Goal: Task Accomplishment & Management: Complete application form

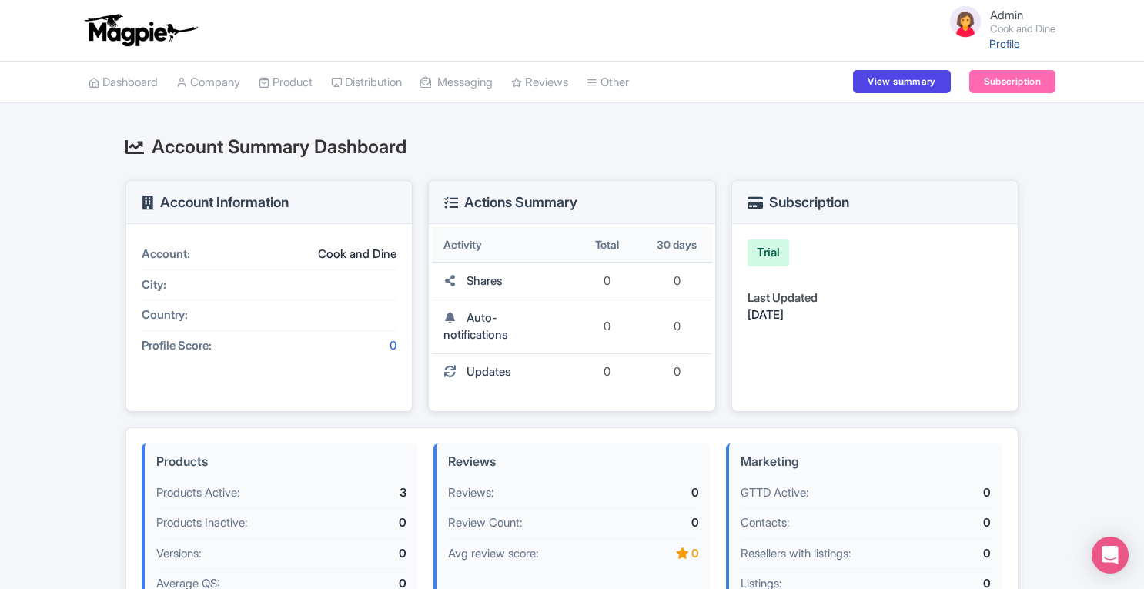
click at [1002, 47] on link "Profile" at bounding box center [1004, 43] width 31 height 13
click at [237, 79] on link "Company" at bounding box center [208, 83] width 64 height 42
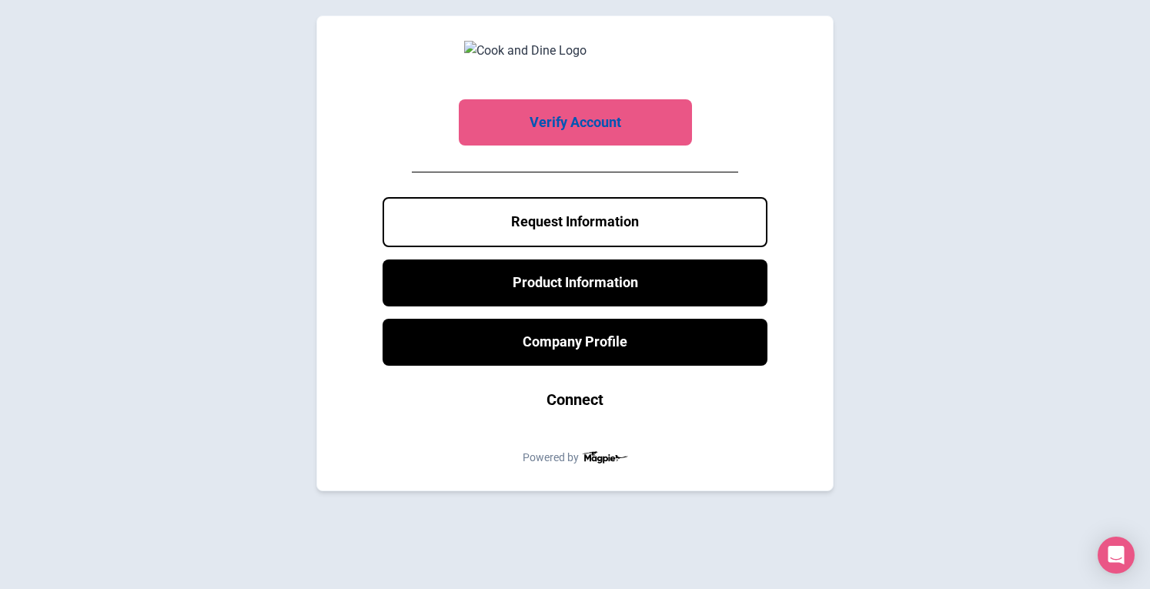
click at [582, 129] on link "Verify Account" at bounding box center [575, 122] width 233 height 47
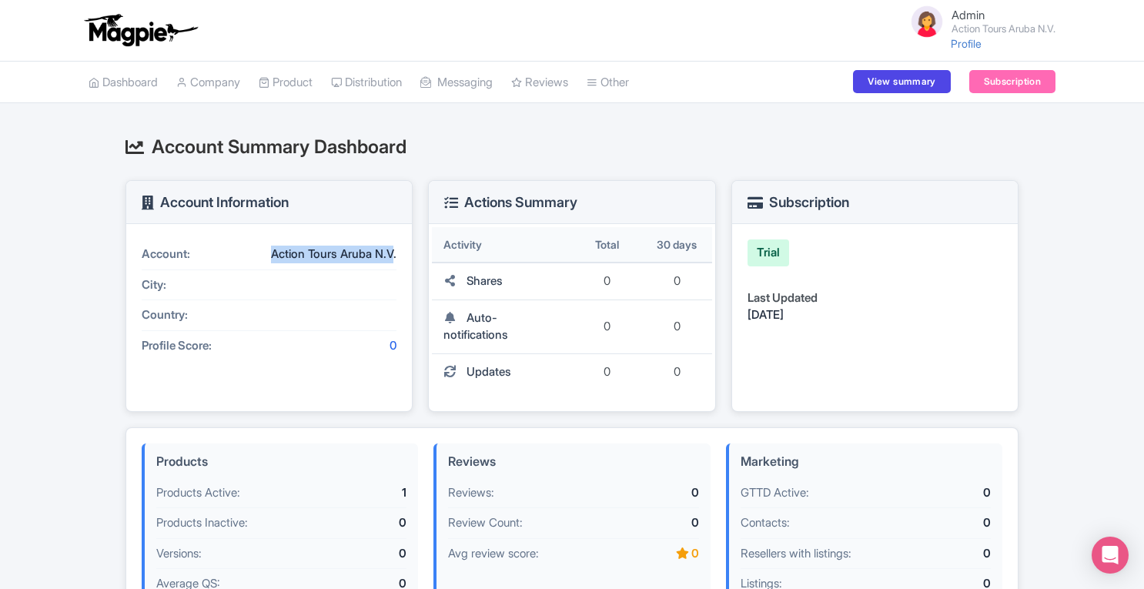
drag, startPoint x: 268, startPoint y: 256, endPoint x: 393, endPoint y: 249, distance: 124.9
click at [393, 249] on div "Action Tours Aruba N.V." at bounding box center [326, 255] width 139 height 18
click at [219, 91] on link "Company" at bounding box center [208, 83] width 64 height 42
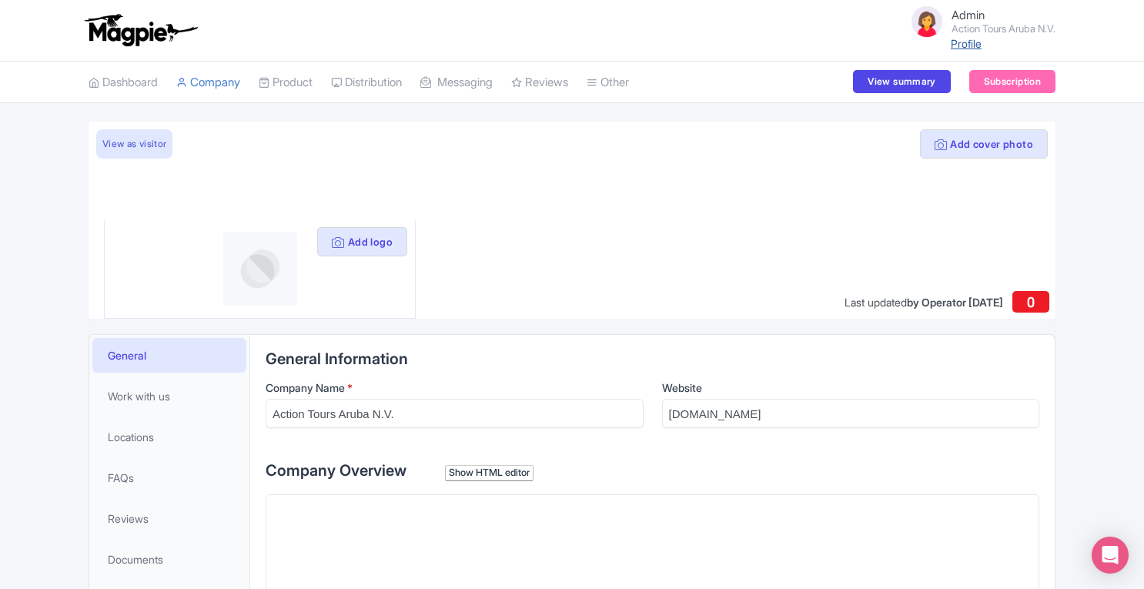
click at [951, 44] on link "Profile" at bounding box center [966, 43] width 31 height 13
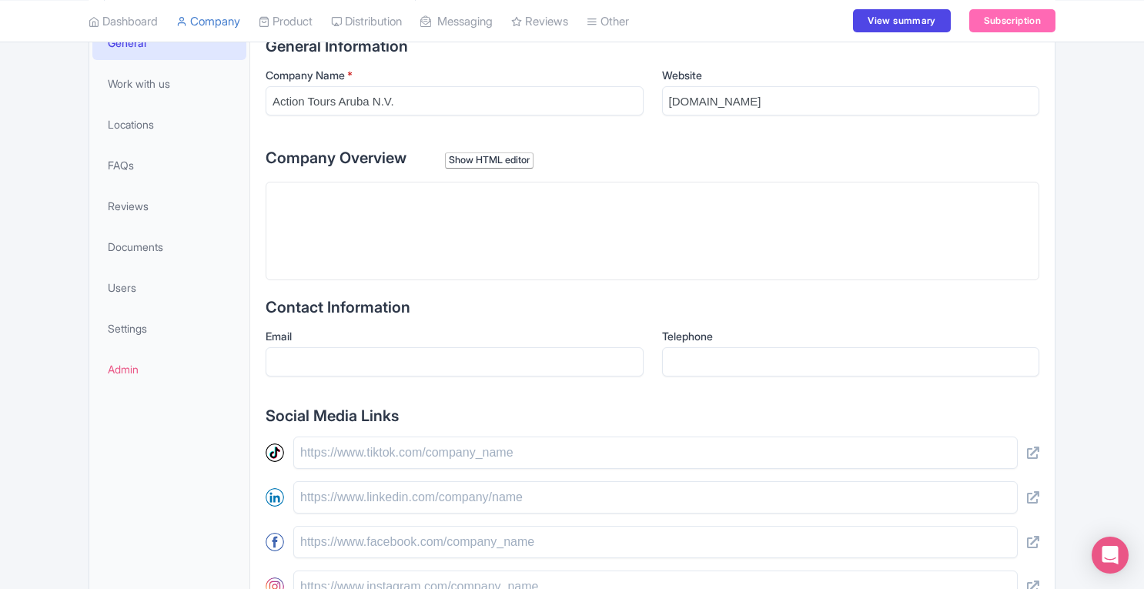
scroll to position [313, 0]
click at [146, 276] on link "Users" at bounding box center [169, 286] width 154 height 35
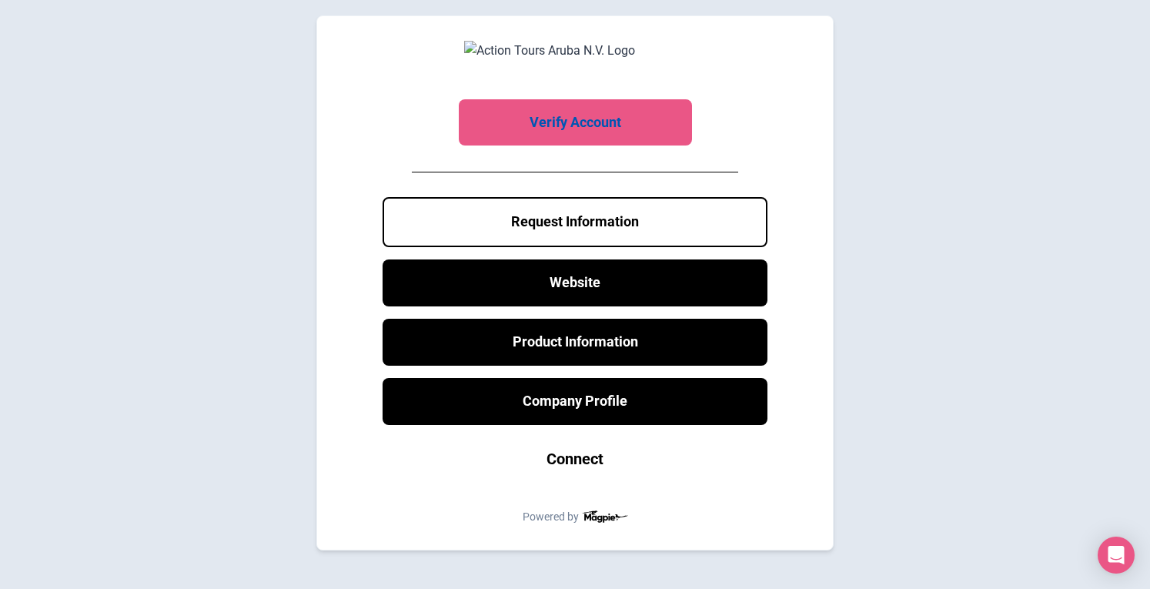
click at [614, 130] on link "Verify Account" at bounding box center [575, 122] width 233 height 47
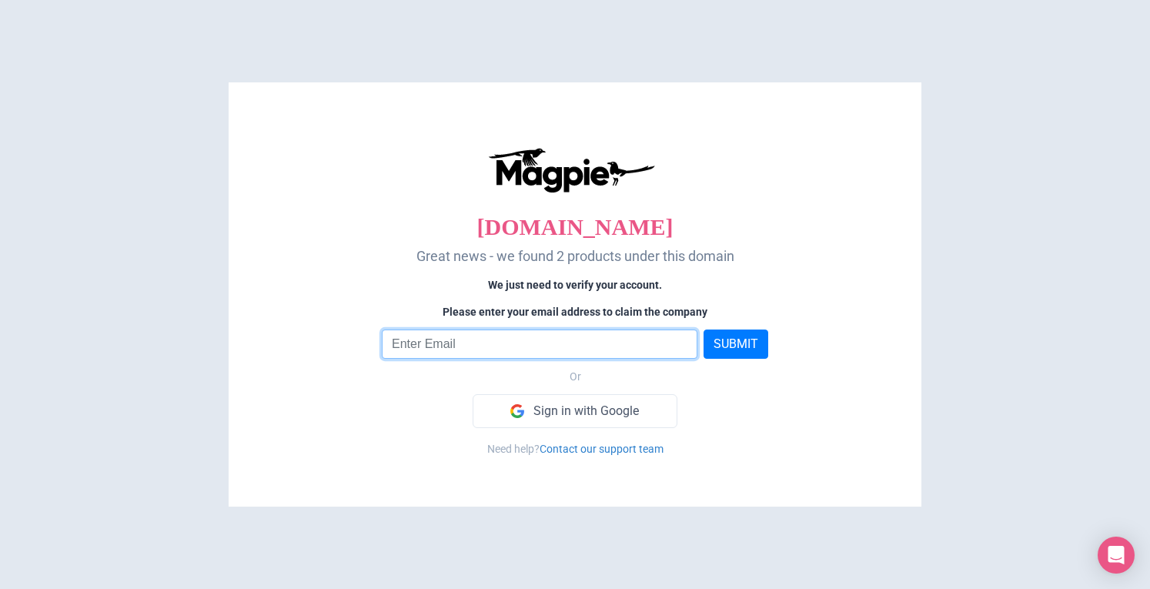
click at [557, 346] on input "email" at bounding box center [540, 344] width 316 height 29
type input "[PERSON_NAME][EMAIL_ADDRESS][DOMAIN_NAME]"
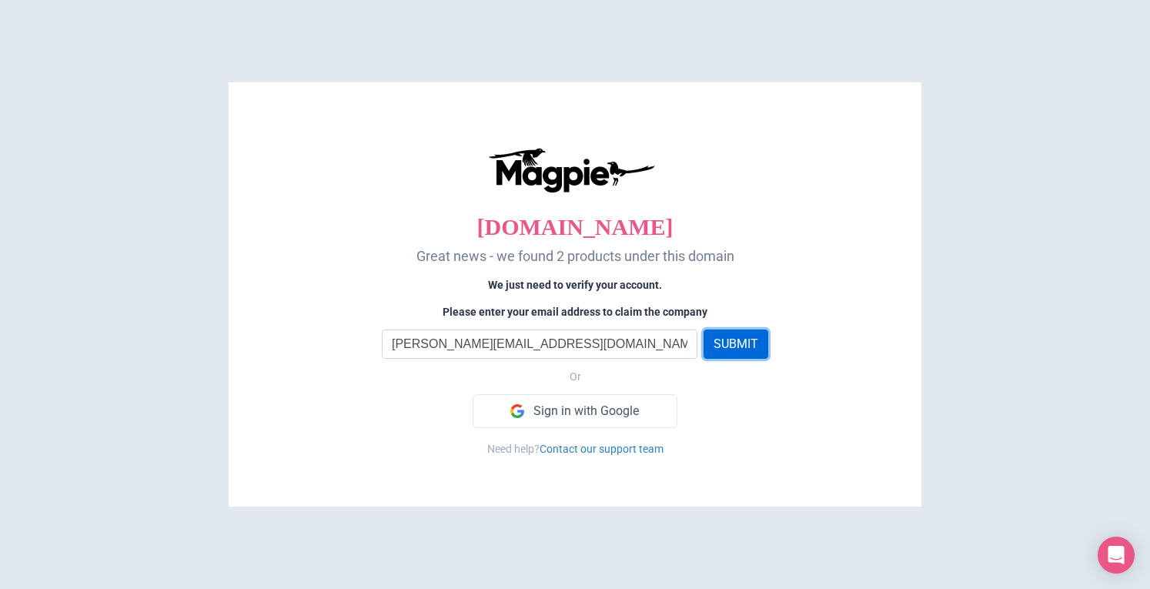
click at [745, 341] on button "SUBMIT" at bounding box center [736, 344] width 65 height 29
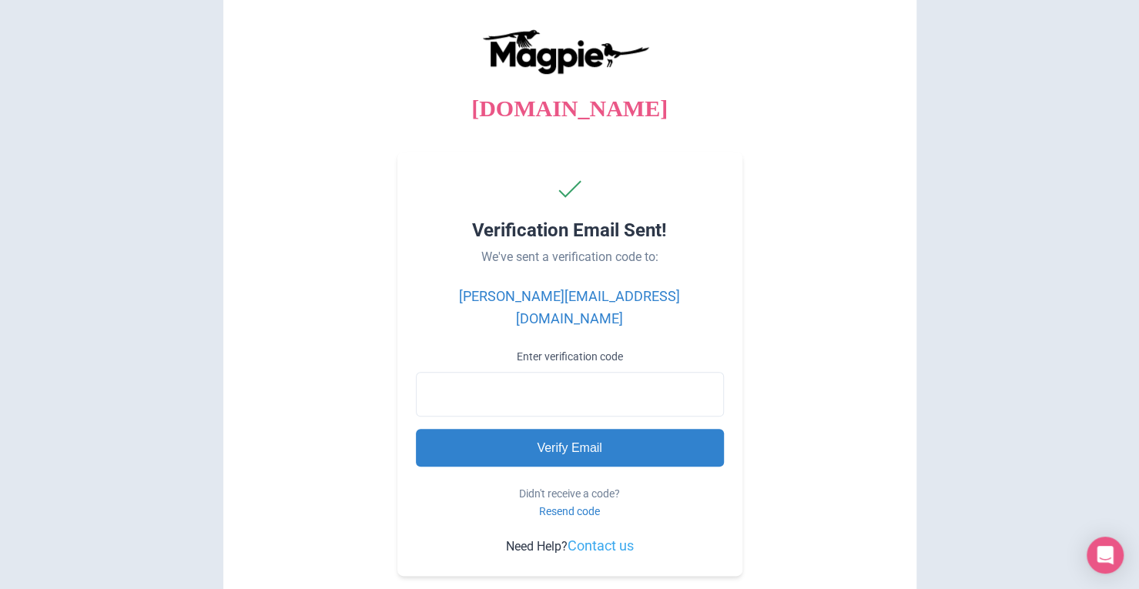
click at [567, 392] on input "Enter verification code" at bounding box center [570, 394] width 308 height 45
paste input "805521"
type input "805521"
type input "Processing..."
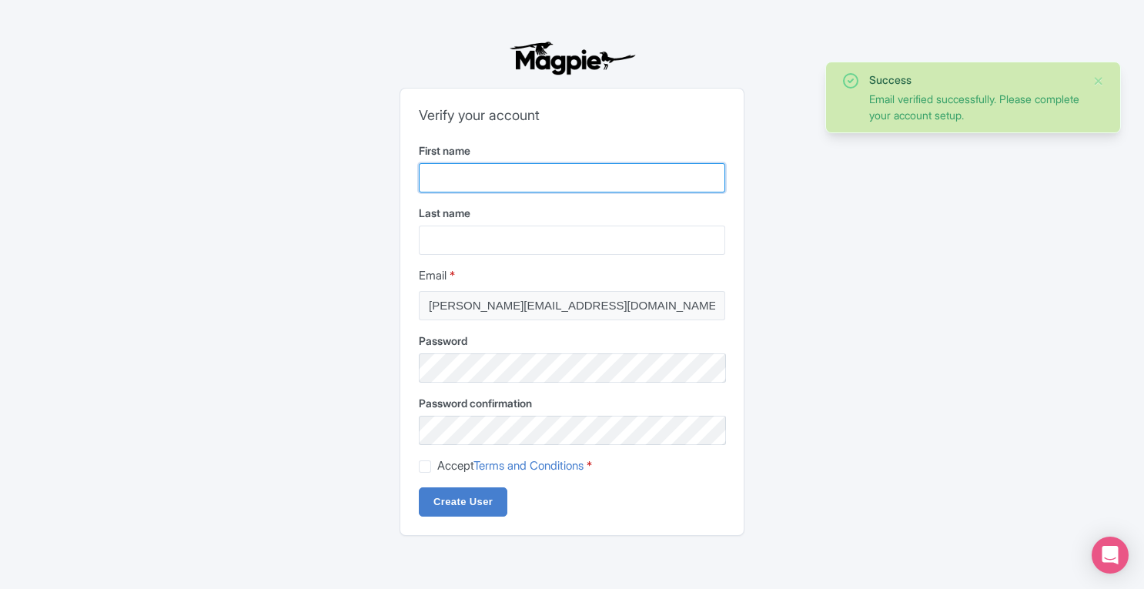
click at [559, 182] on input "First name" at bounding box center [572, 177] width 306 height 29
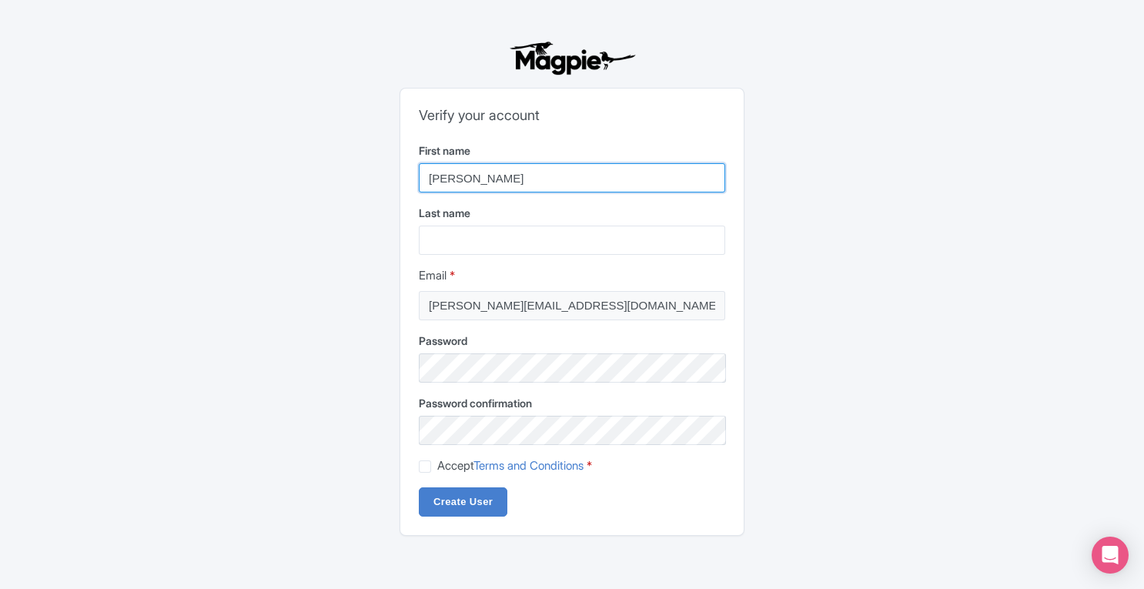
type input "Chris"
click at [437, 469] on label "Accept Terms and Conditions *" at bounding box center [514, 466] width 155 height 18
click at [437, 467] on input "Accept Terms and Conditions *" at bounding box center [442, 462] width 10 height 10
checkbox input "true"
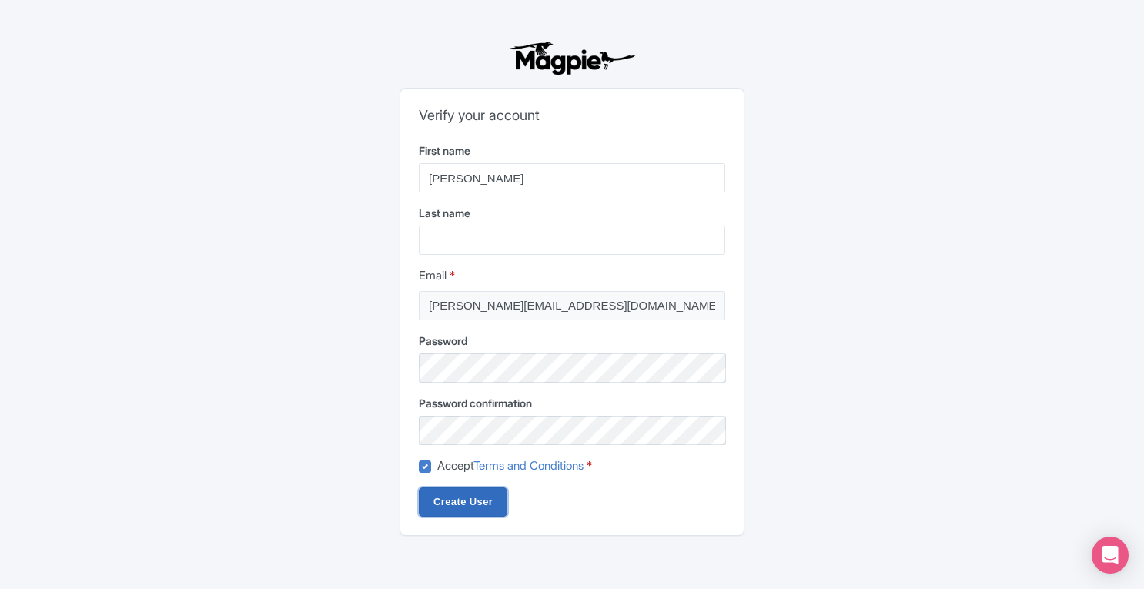
click at [451, 494] on input "Create User" at bounding box center [463, 501] width 89 height 29
type input "Creating..."
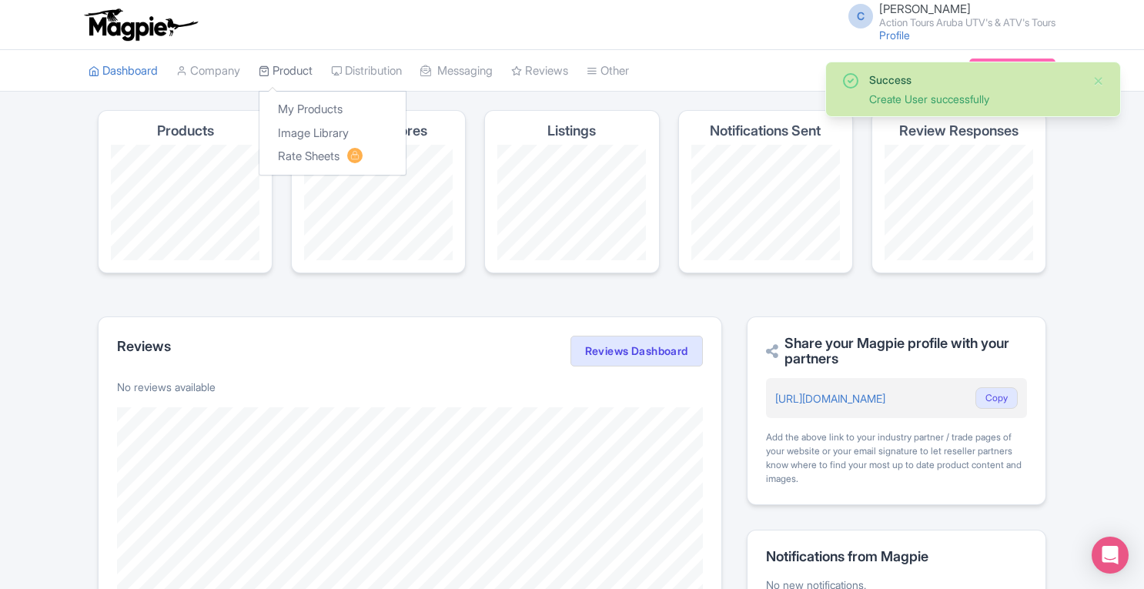
click at [302, 69] on link "Product" at bounding box center [286, 71] width 54 height 42
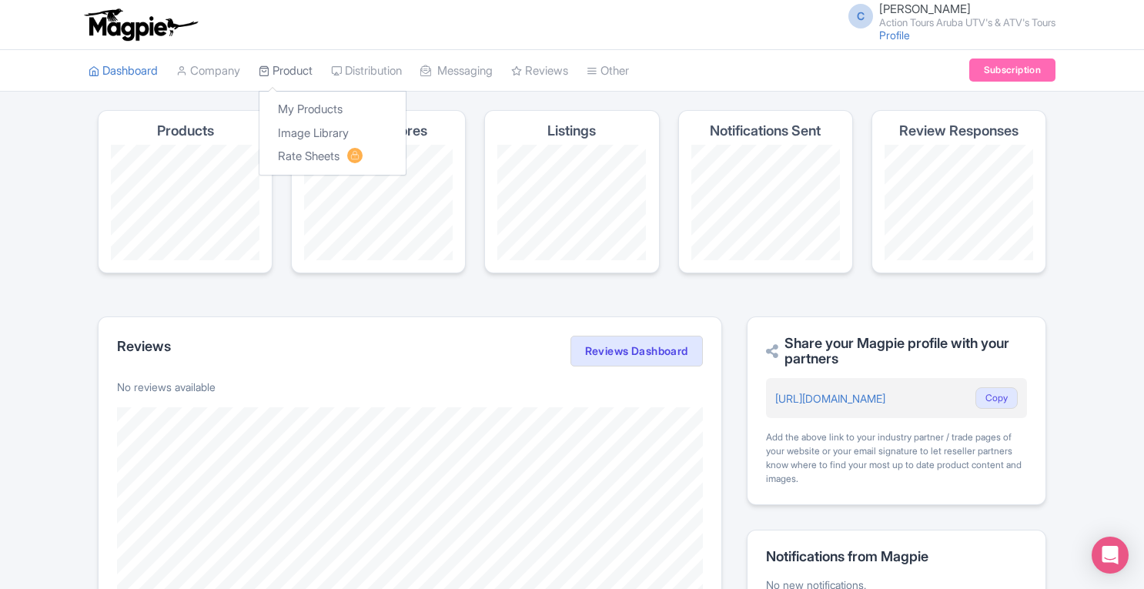
click at [313, 72] on link "Product" at bounding box center [286, 71] width 54 height 42
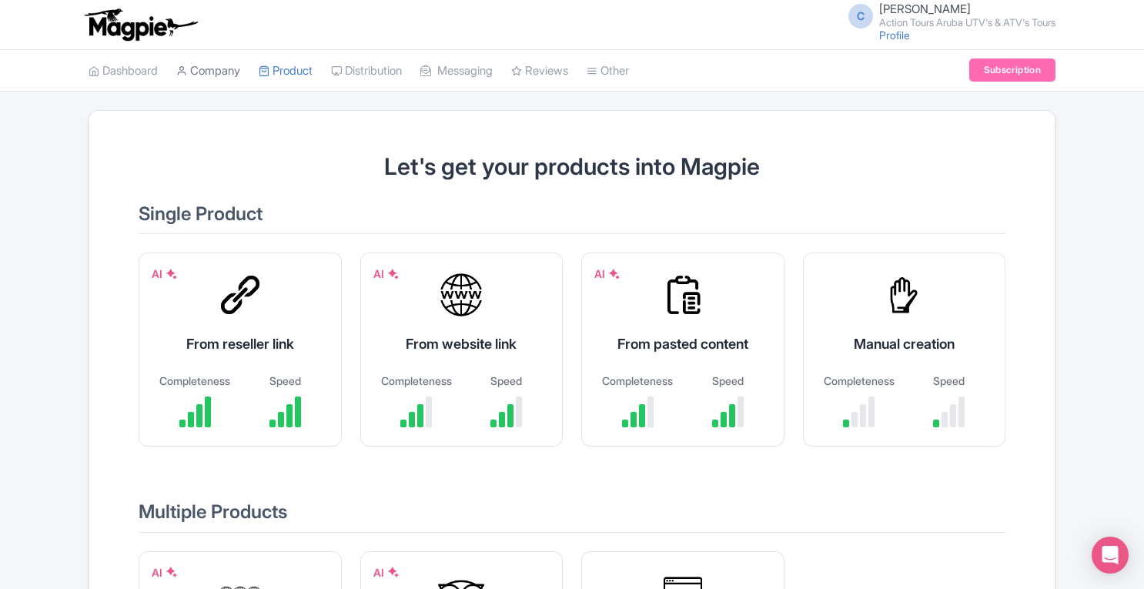
click at [226, 72] on link "Company" at bounding box center [208, 71] width 64 height 42
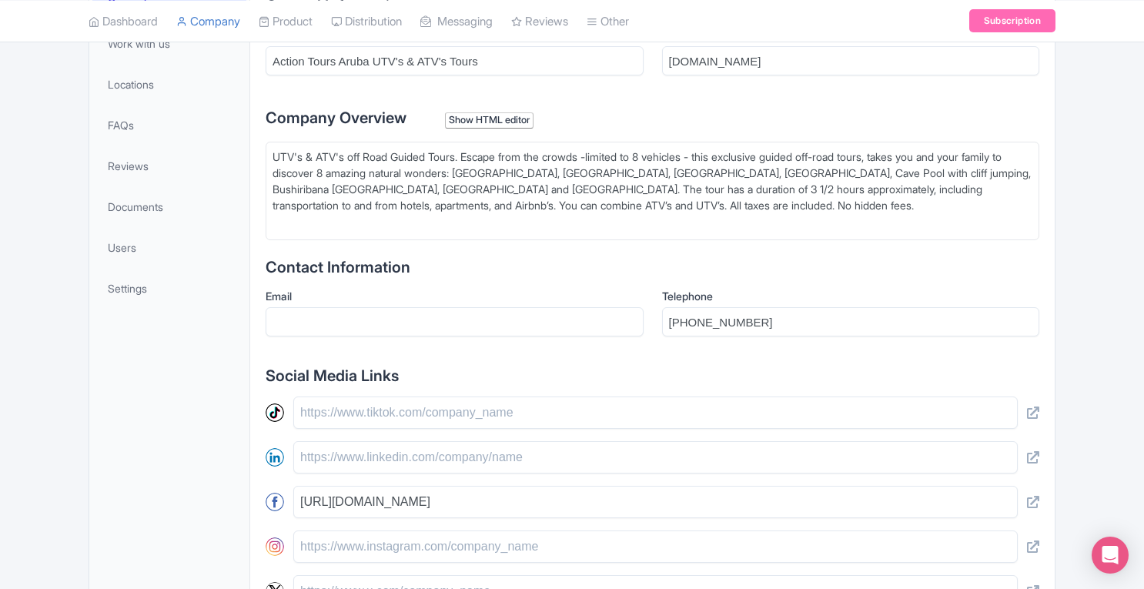
scroll to position [350, 0]
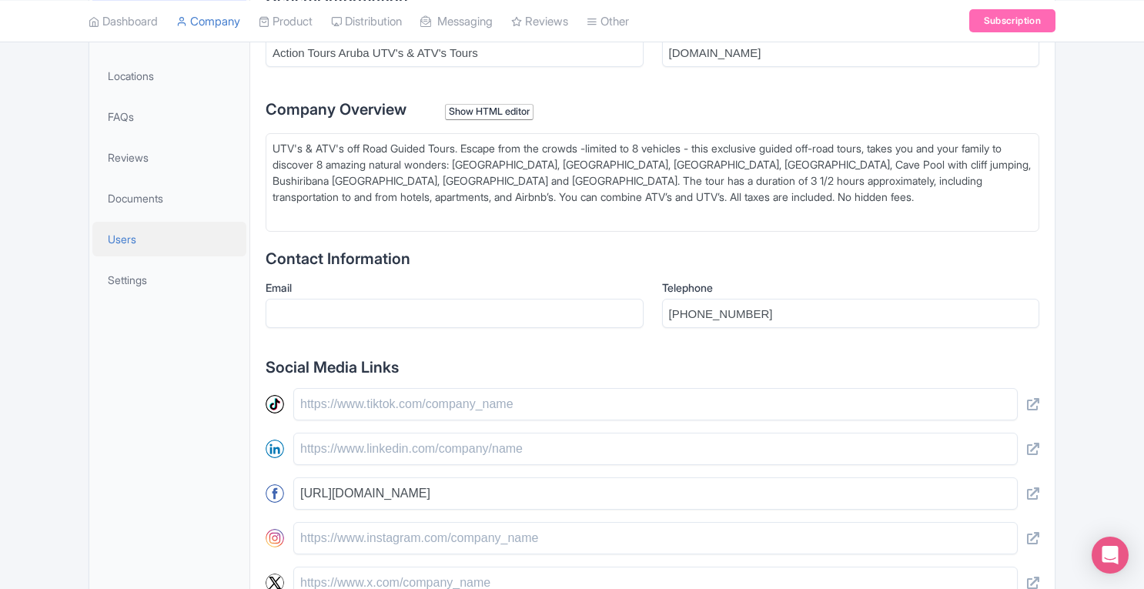
click at [128, 241] on span "Users" at bounding box center [122, 239] width 28 height 16
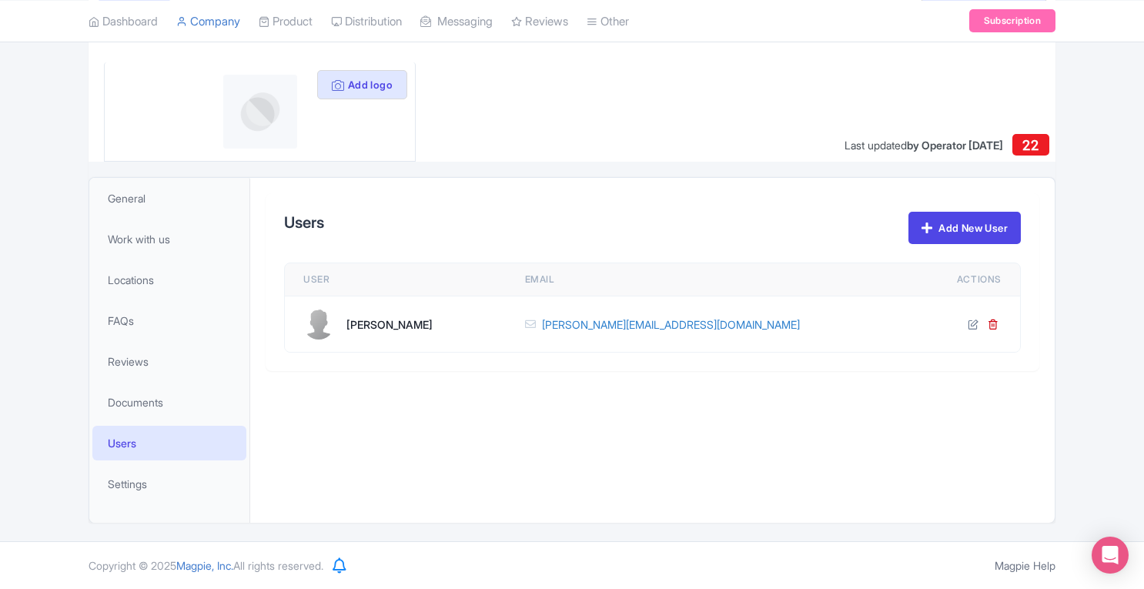
scroll to position [144, 0]
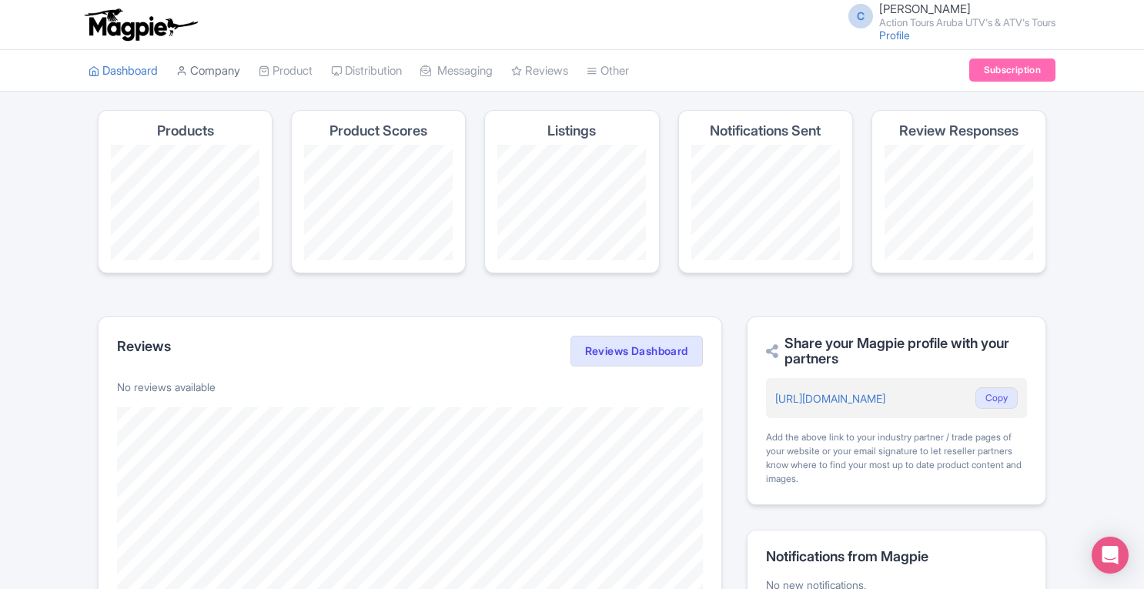
click at [223, 75] on link "Company" at bounding box center [208, 71] width 64 height 42
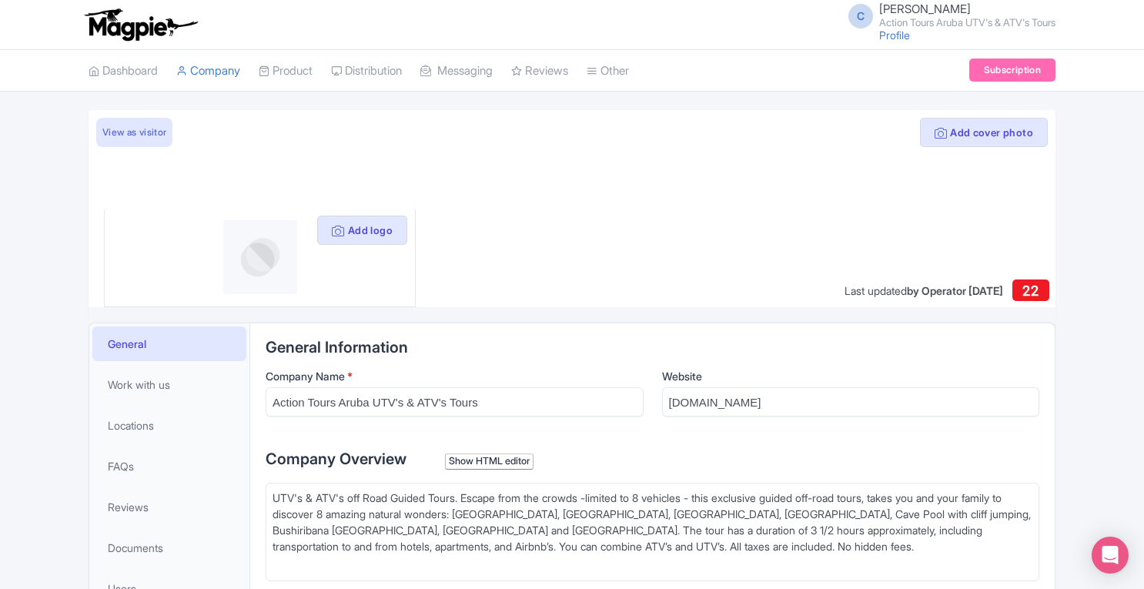
scroll to position [259, 0]
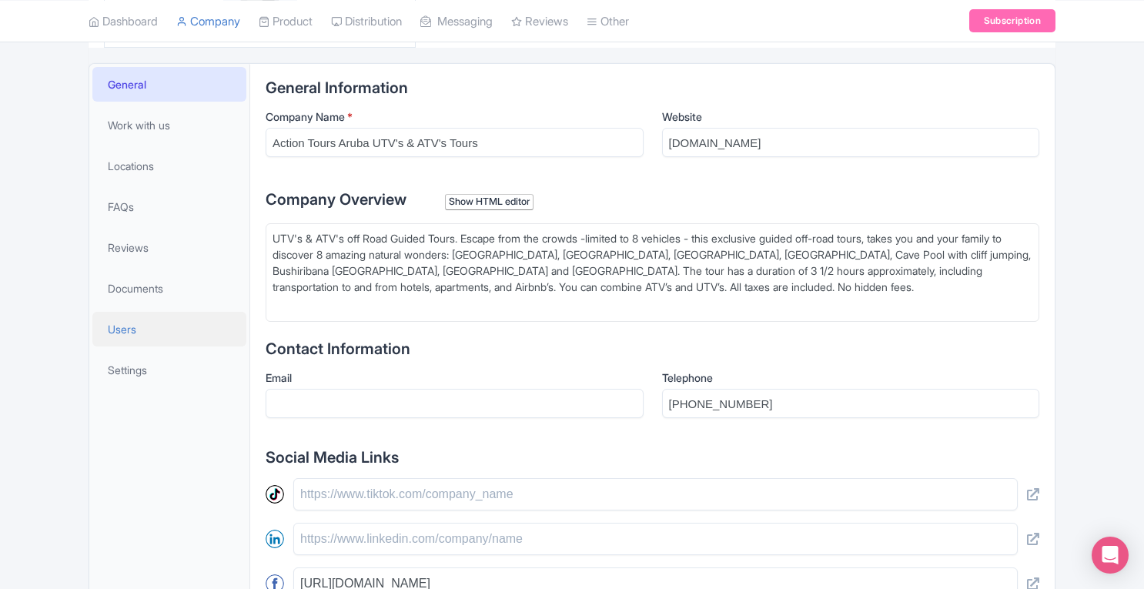
click at [119, 331] on span "Users" at bounding box center [122, 329] width 28 height 16
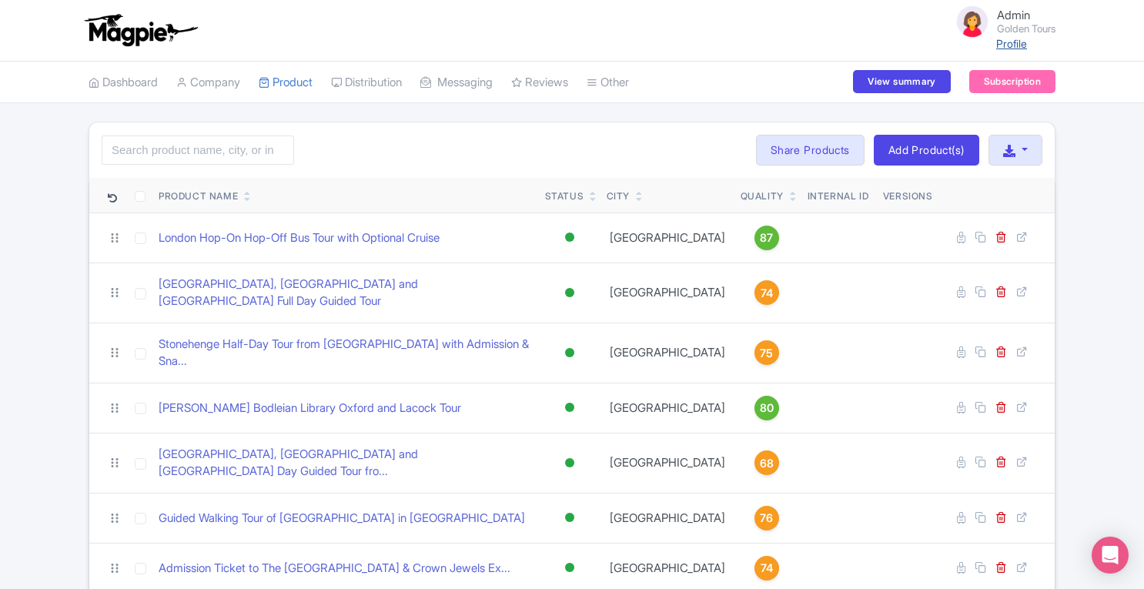
click at [1004, 42] on link "Profile" at bounding box center [1011, 43] width 31 height 13
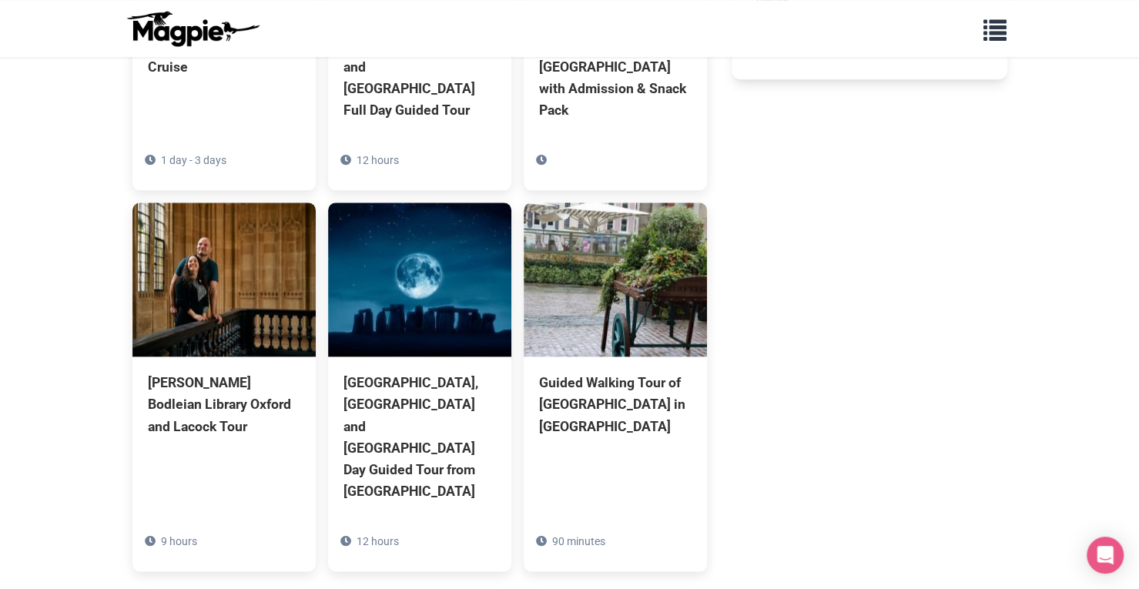
scroll to position [956, 0]
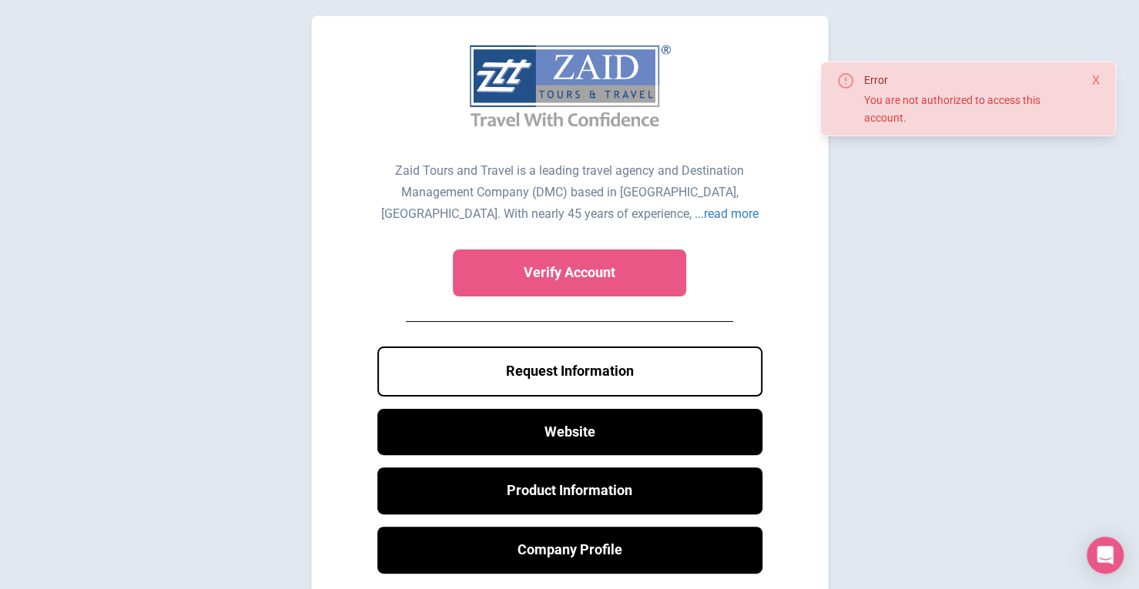
click at [1098, 81] on button "Close" at bounding box center [1095, 81] width 8 height 18
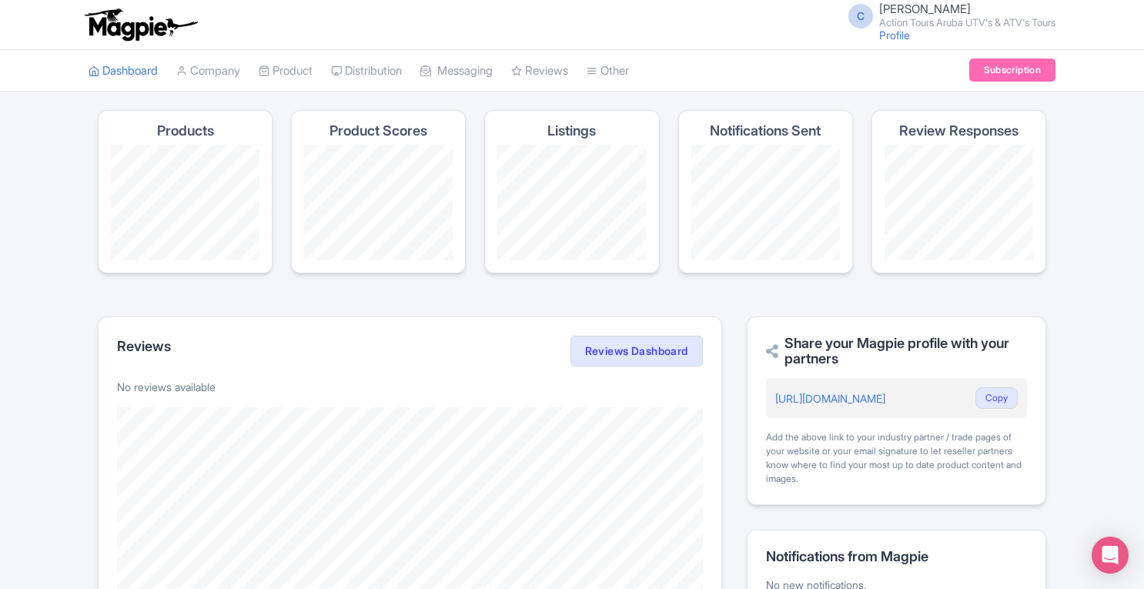
click at [925, 24] on small "Action Tours Aruba UTV's & ATV's Tours" at bounding box center [967, 23] width 176 height 10
click at [964, 121] on link "Sign out" at bounding box center [982, 121] width 146 height 24
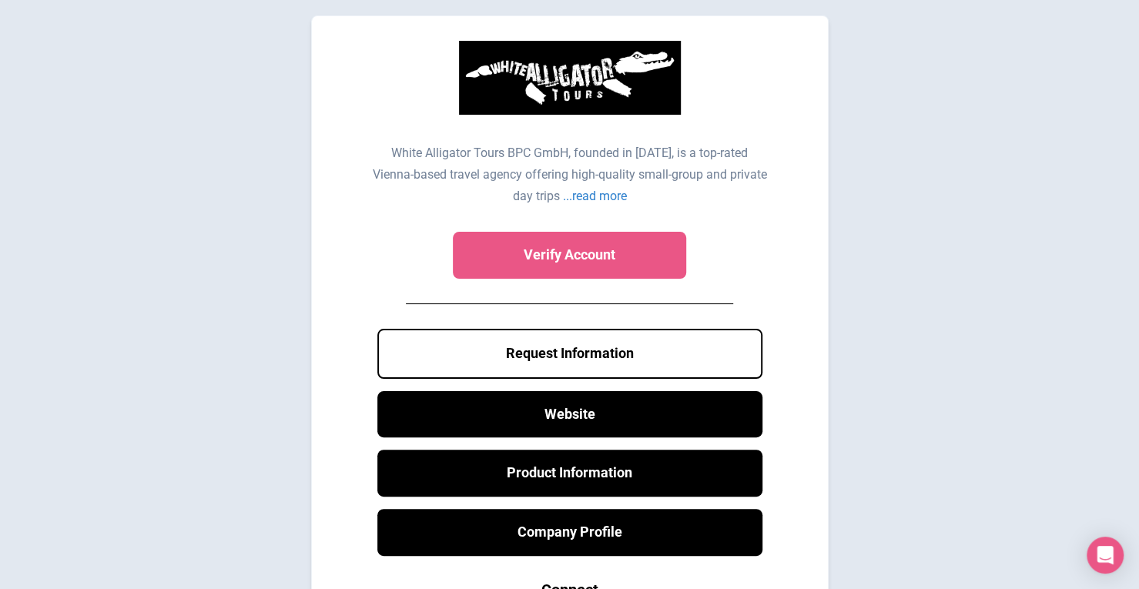
drag, startPoint x: 1126, startPoint y: 249, endPoint x: 1149, endPoint y: 235, distance: 26.3
click at [1138, 235] on html "White Alligator Tours BPC GmbH, founded in [DATE], is a top-rated Vienna-based …" at bounding box center [569, 360] width 1139 height 721
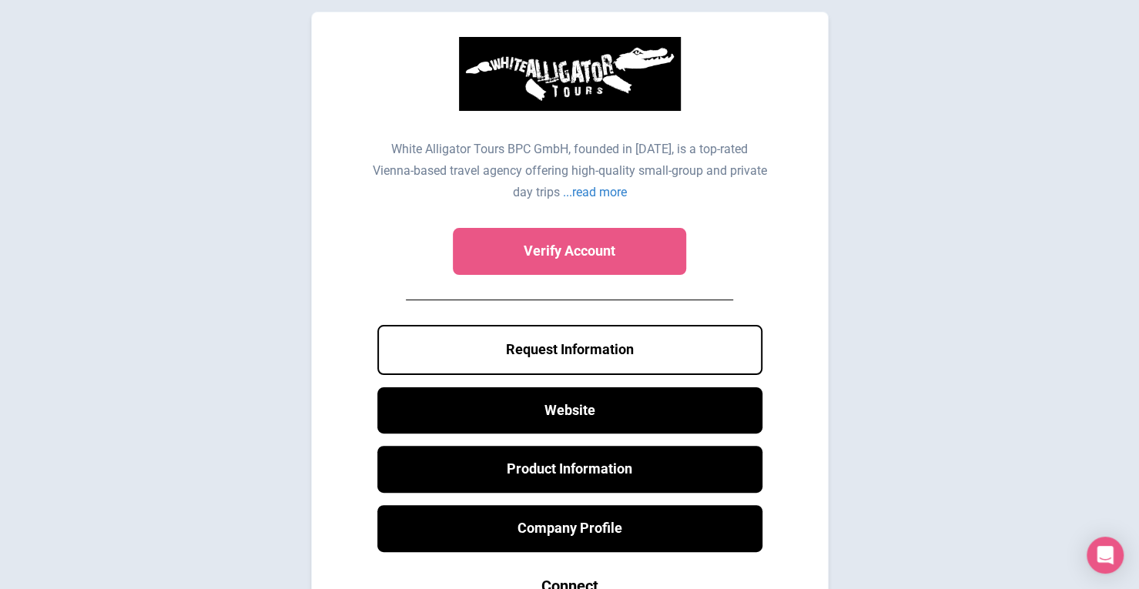
scroll to position [2, 0]
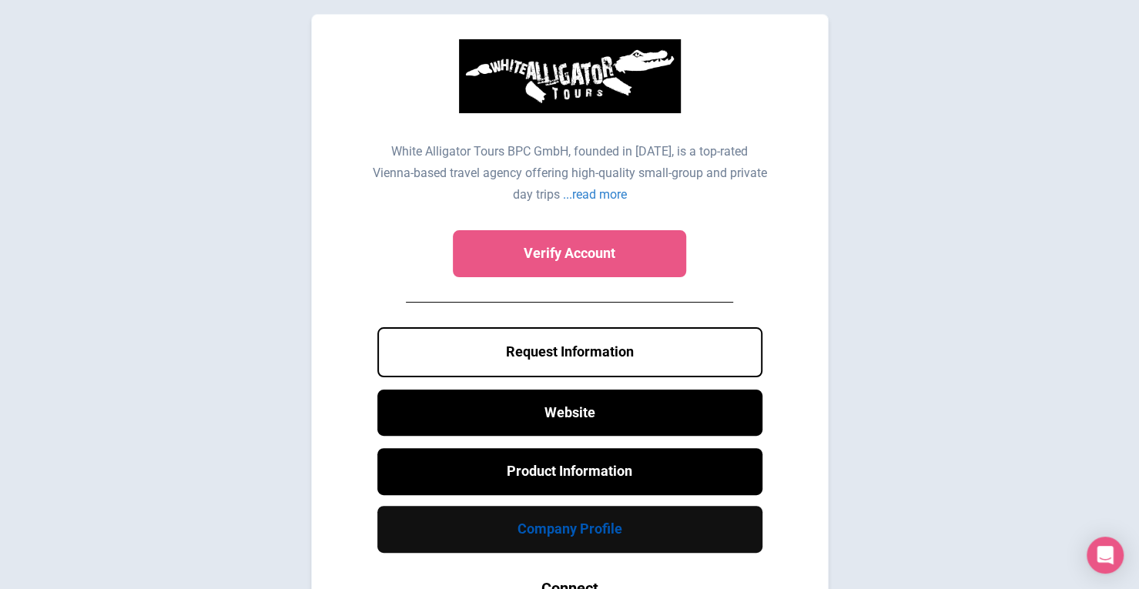
click at [570, 538] on link "Company Profile" at bounding box center [569, 529] width 385 height 47
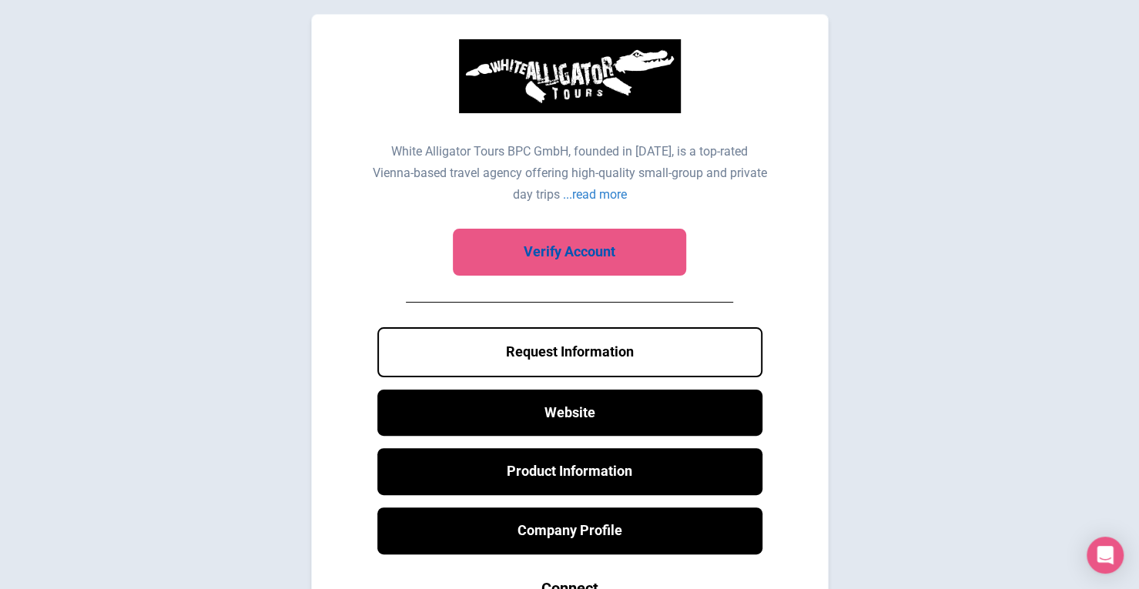
click at [614, 246] on link "Verify Account" at bounding box center [569, 252] width 233 height 47
